Goal: Transaction & Acquisition: Obtain resource

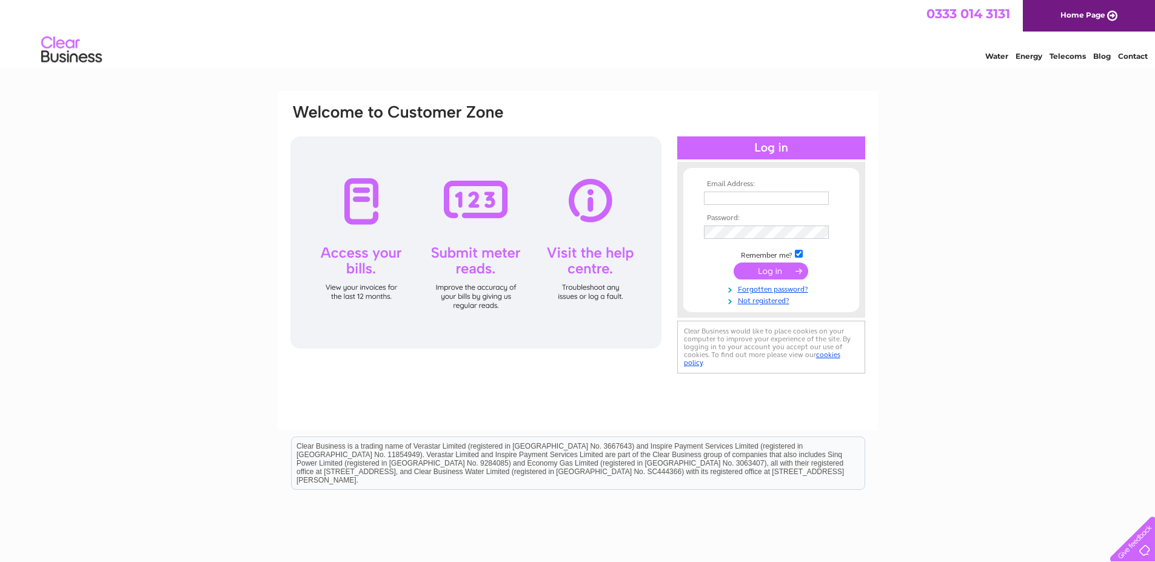
click at [752, 198] on input "text" at bounding box center [766, 198] width 125 height 13
type input "coralreefaquarium@gmail.com"
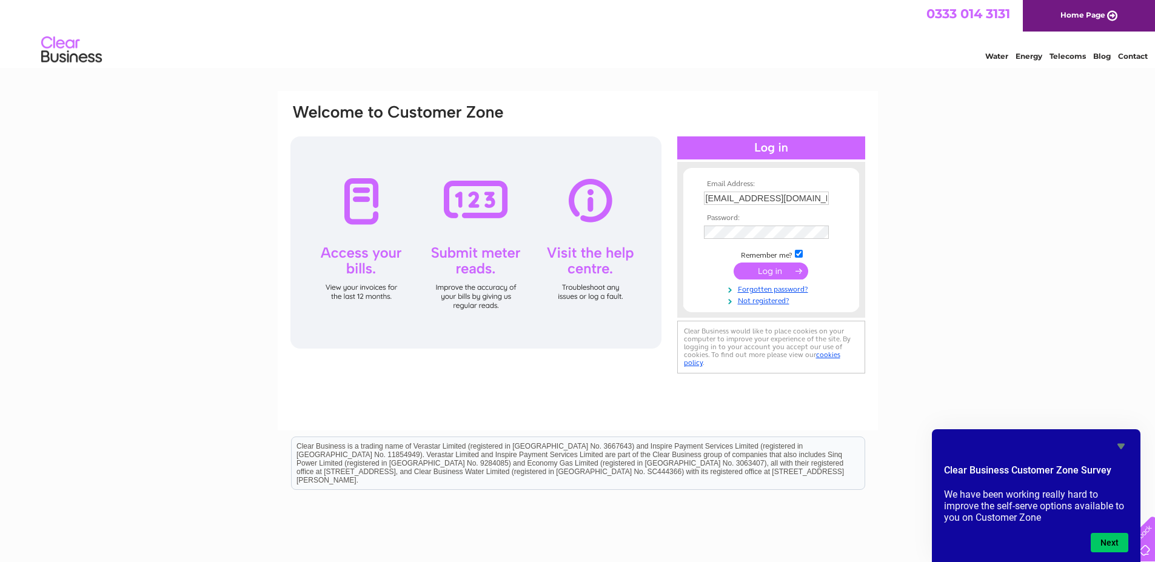
click at [776, 270] on input "submit" at bounding box center [771, 271] width 75 height 17
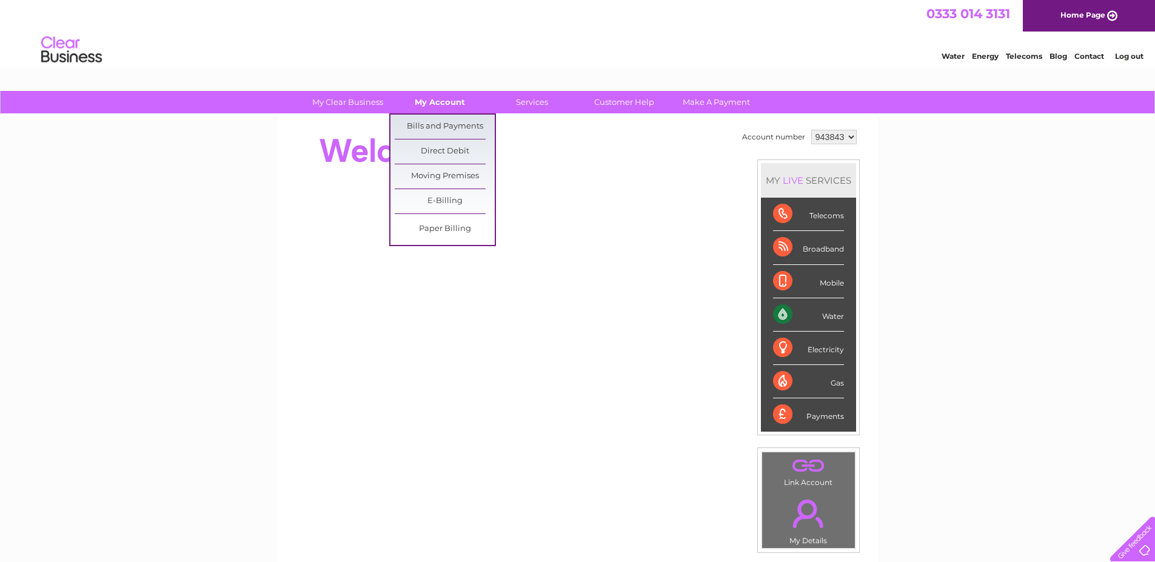
click at [444, 98] on link "My Account" at bounding box center [440, 102] width 100 height 22
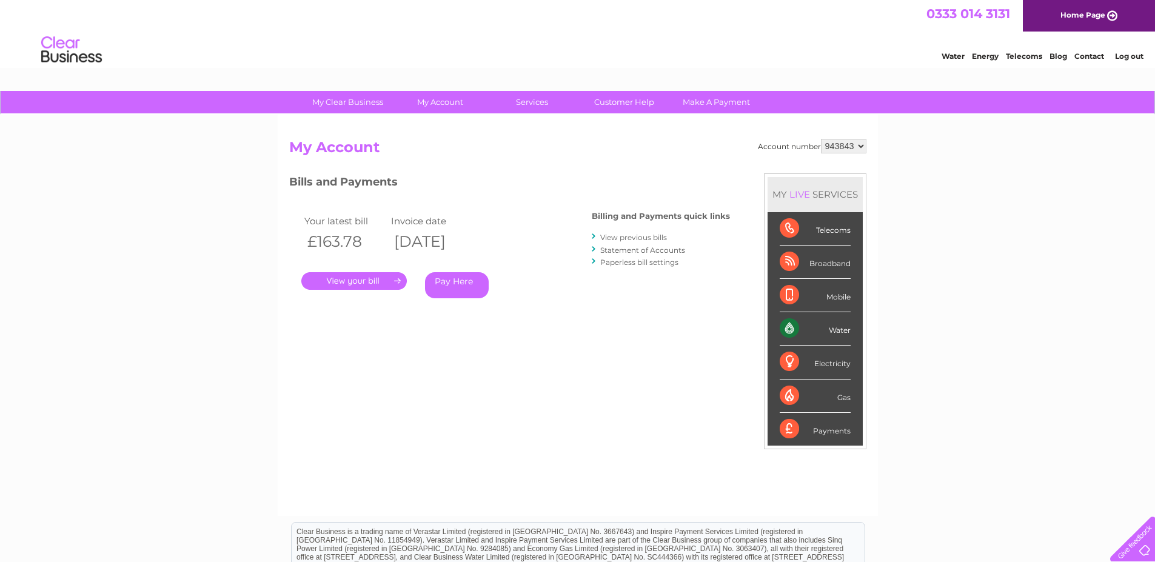
click at [366, 284] on link "." at bounding box center [354, 281] width 106 height 18
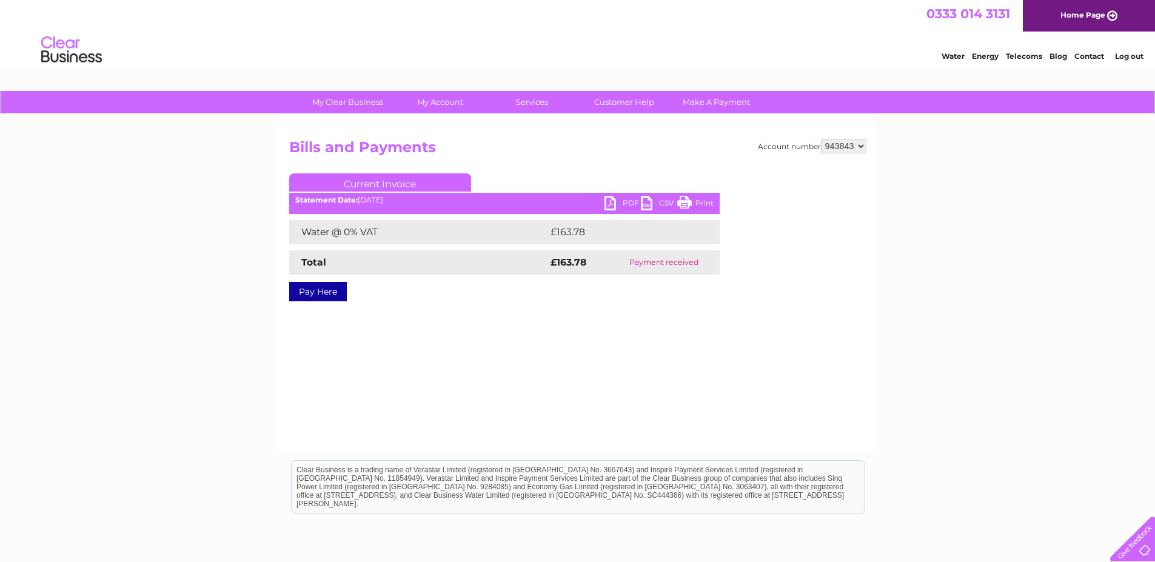
click at [610, 200] on link "PDF" at bounding box center [623, 205] width 36 height 18
click at [609, 201] on link "PDF" at bounding box center [623, 205] width 36 height 18
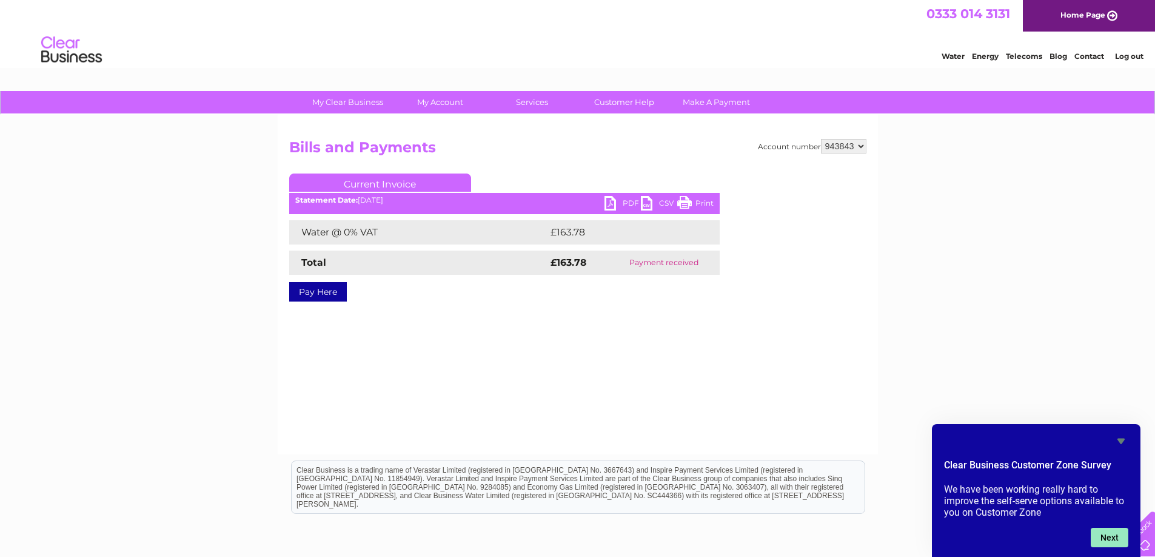
click at [1101, 535] on button "Next" at bounding box center [1110, 537] width 38 height 19
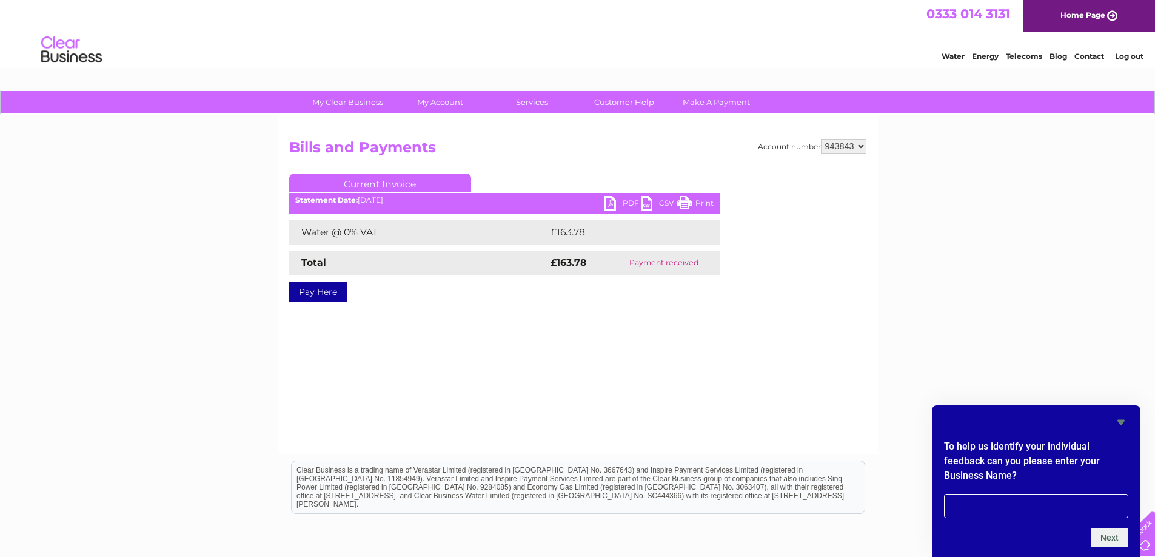
click at [990, 503] on input "text" at bounding box center [1036, 506] width 184 height 24
type input "coral reef"
click at [1111, 539] on button "Next" at bounding box center [1110, 537] width 38 height 19
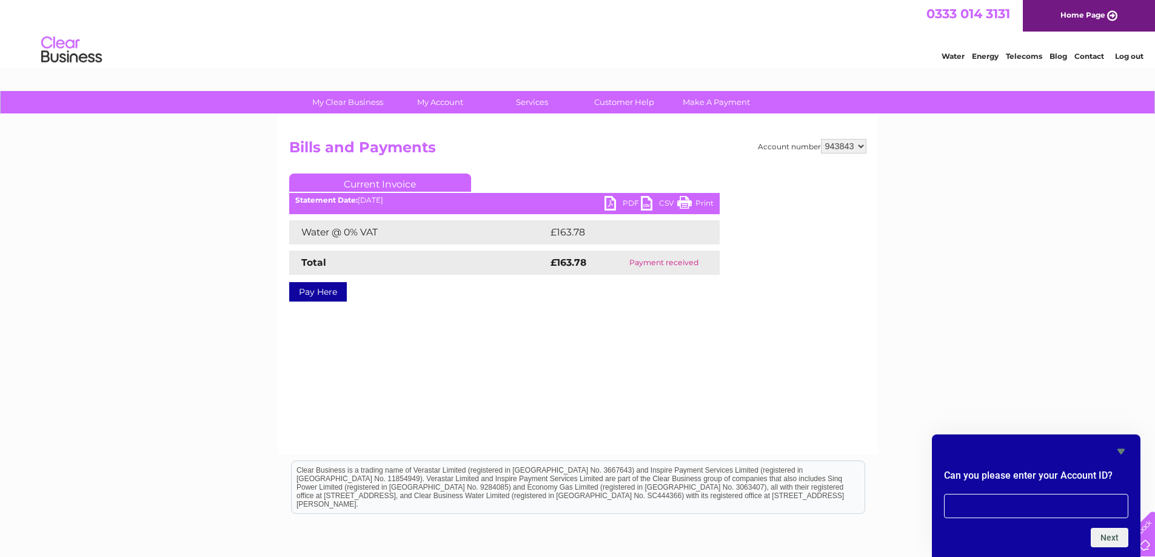
click at [1124, 451] on icon "Hide survey" at bounding box center [1121, 451] width 15 height 15
